Goal: Find specific page/section: Find specific page/section

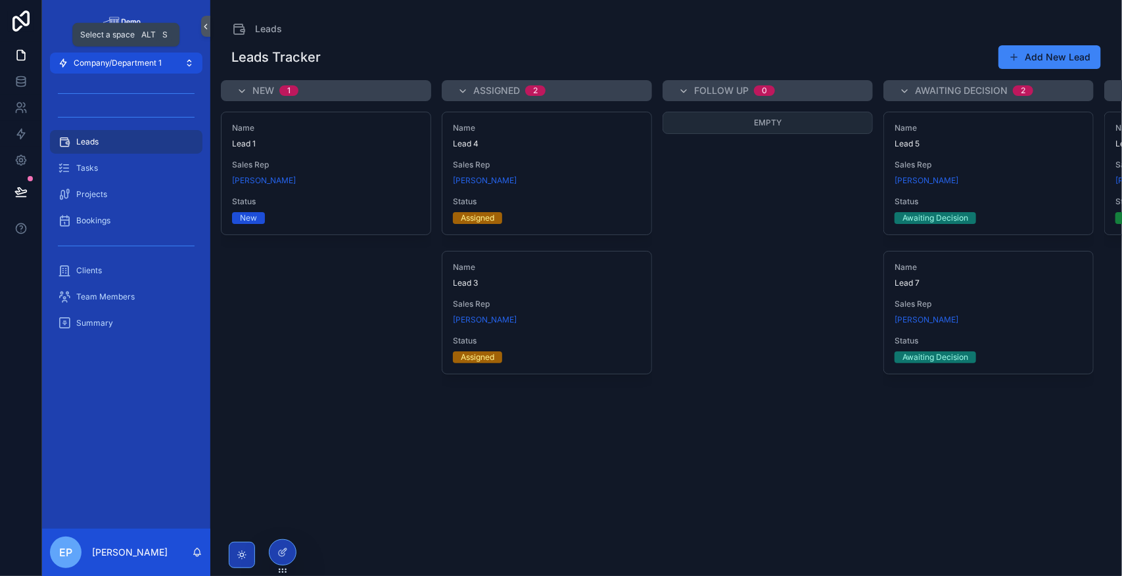
click at [185, 62] on icon "scrollable content" at bounding box center [189, 63] width 11 height 11
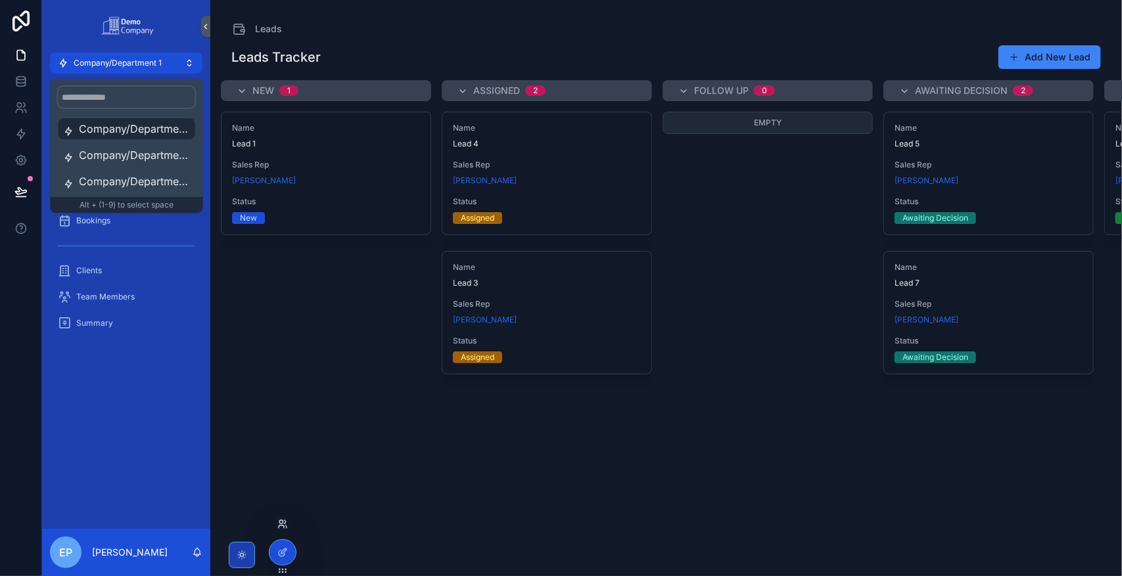
click at [283, 522] on icon at bounding box center [282, 524] width 11 height 11
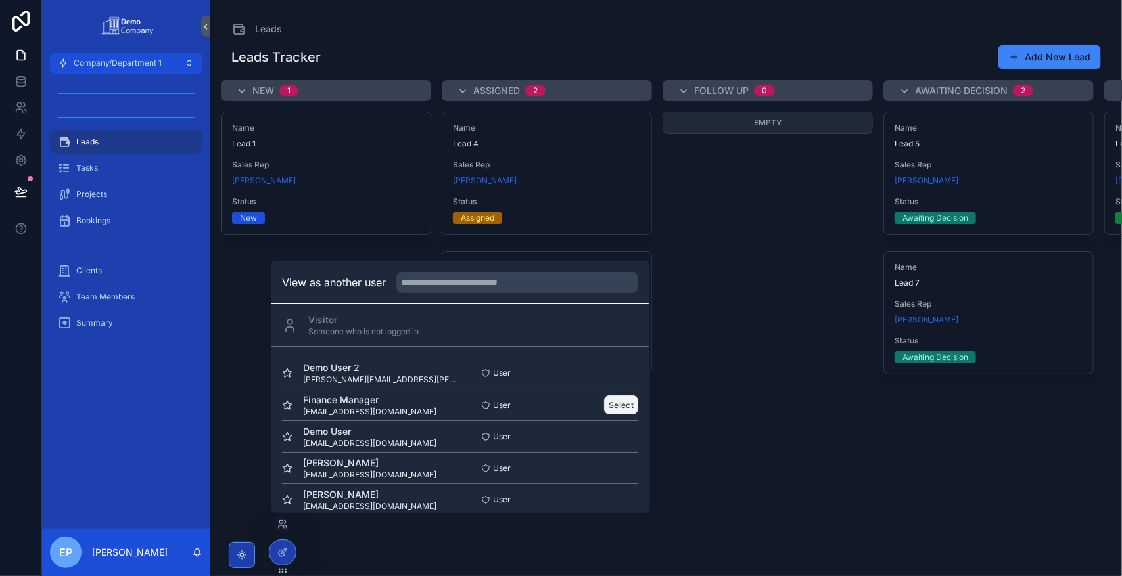
click at [611, 405] on button "Select" at bounding box center [621, 405] width 34 height 19
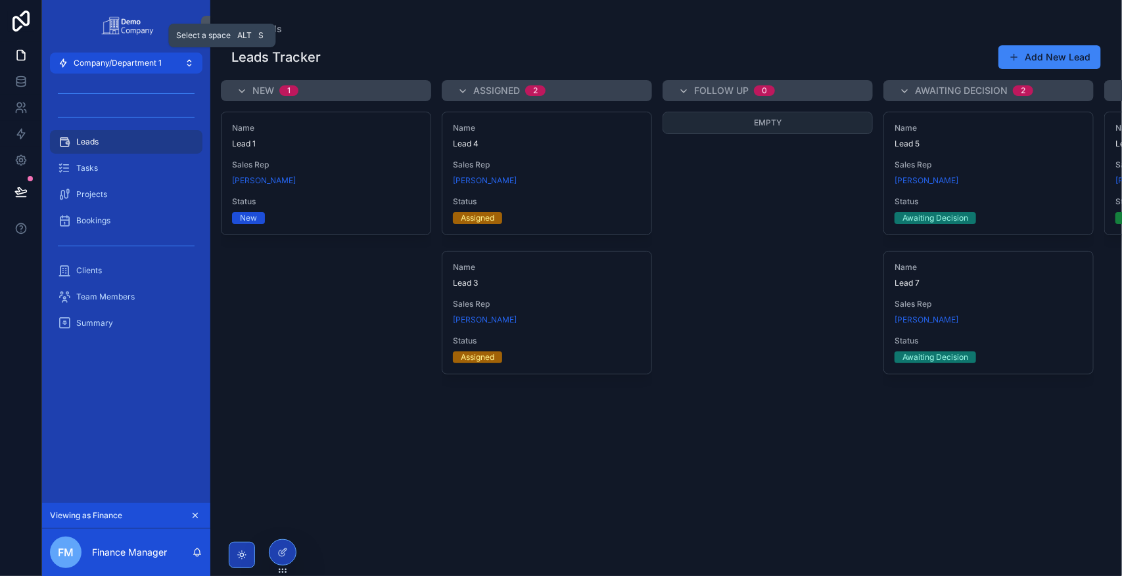
click at [188, 64] on icon "scrollable content" at bounding box center [188, 65] width 3 height 2
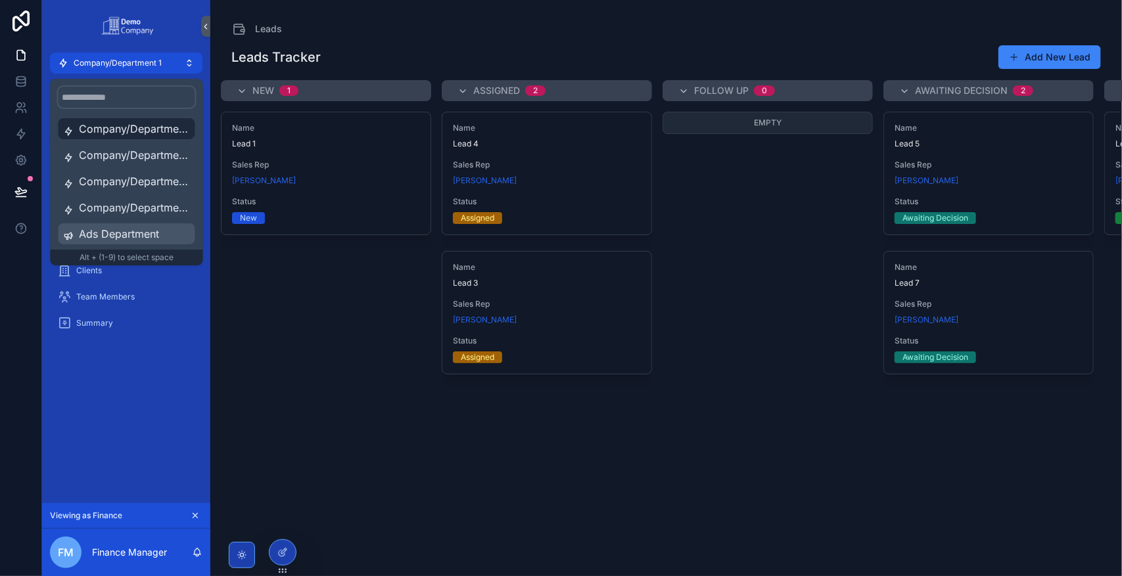
click at [125, 243] on div "Ads Department" at bounding box center [126, 233] width 137 height 21
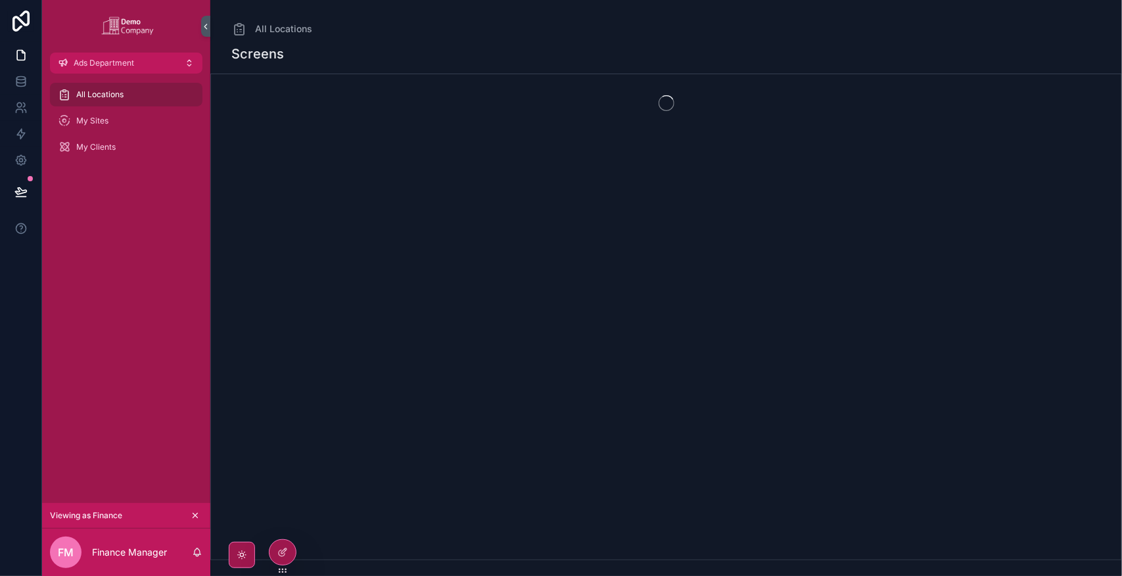
click at [148, 300] on div "All Locations My Sites My Clients" at bounding box center [126, 289] width 168 height 430
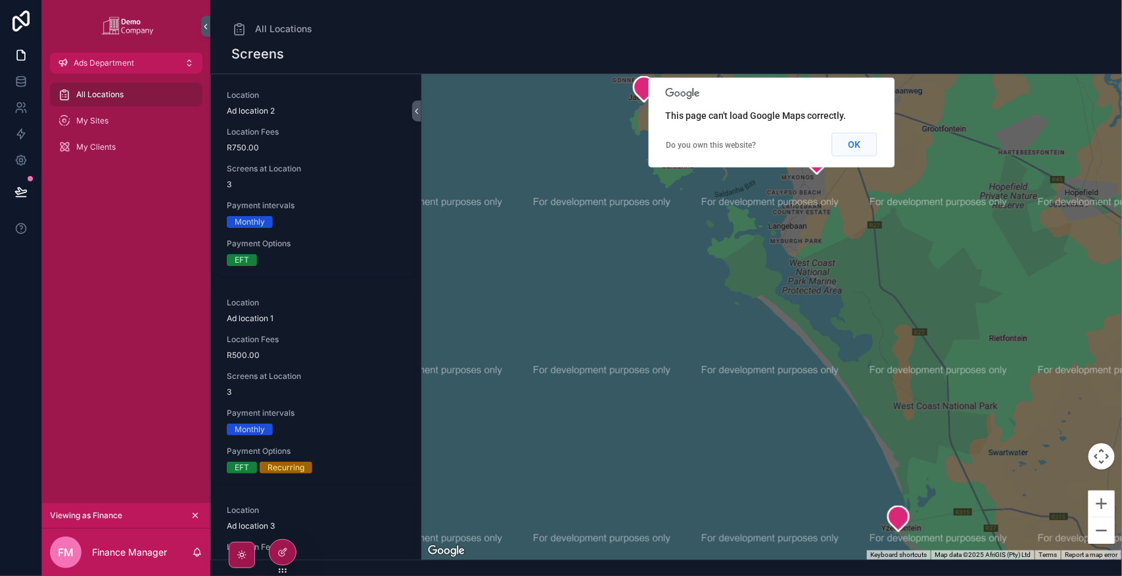
click at [846, 151] on button "OK" at bounding box center [853, 145] width 45 height 24
